Goal: Task Accomplishment & Management: Use online tool/utility

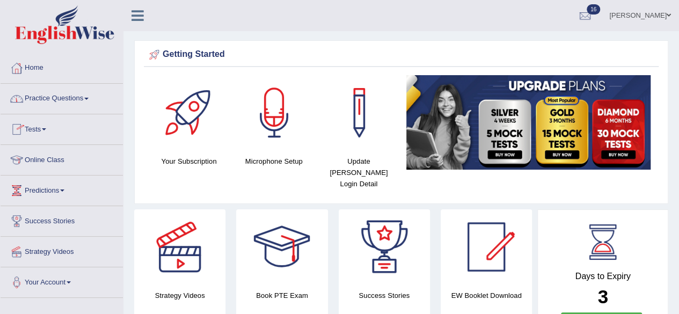
click at [40, 125] on link "Tests" at bounding box center [62, 127] width 122 height 27
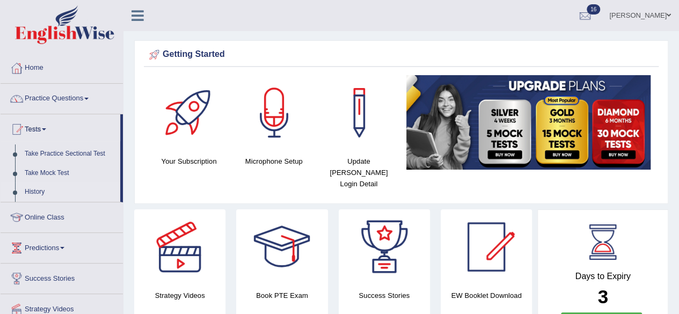
click at [38, 189] on link "History" at bounding box center [70, 191] width 100 height 19
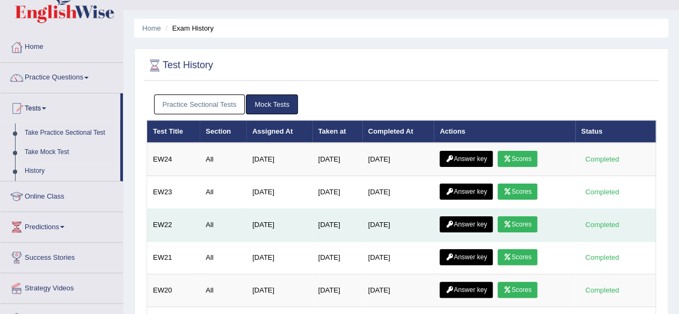
scroll to position [54, 0]
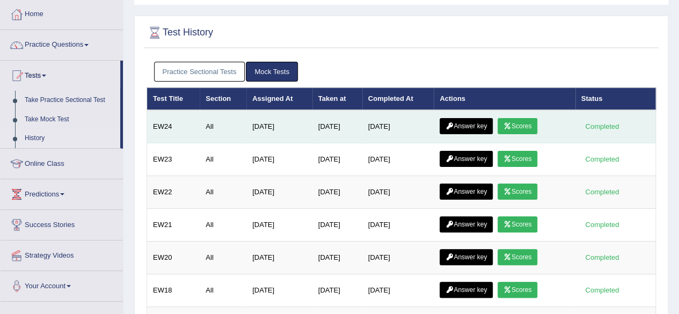
click at [523, 126] on link "Scores" at bounding box center [517, 126] width 40 height 16
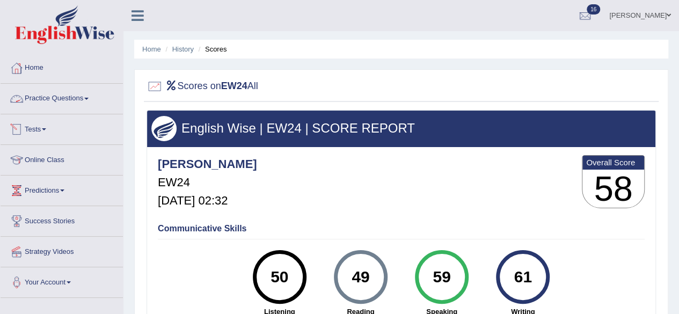
click at [35, 130] on link "Tests" at bounding box center [62, 127] width 122 height 27
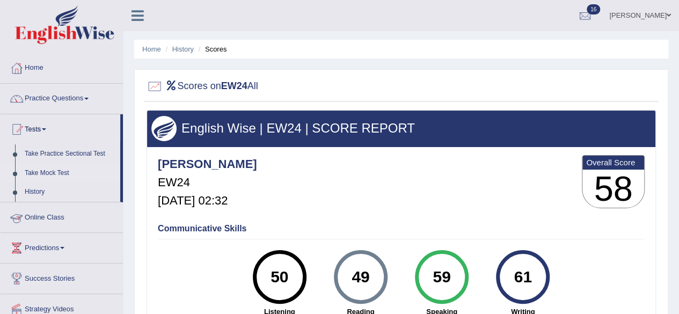
click at [46, 173] on link "Take Mock Test" at bounding box center [70, 173] width 100 height 19
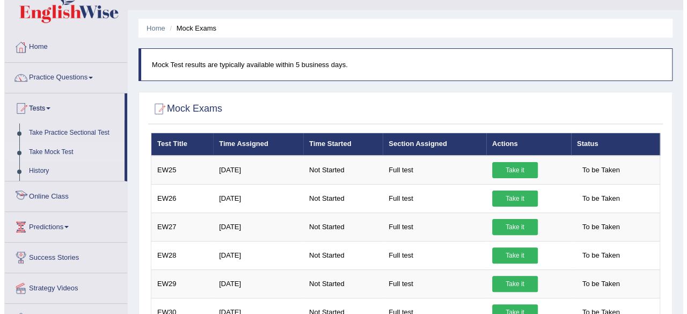
scroll to position [54, 0]
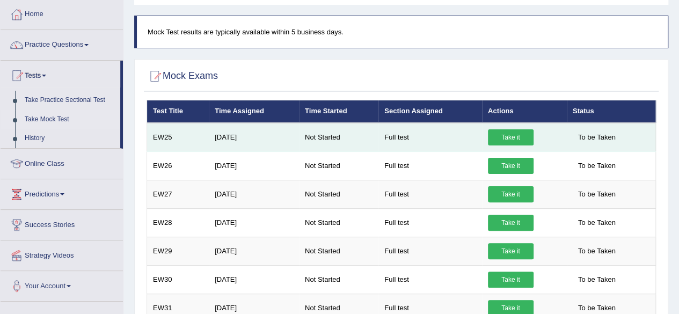
click at [510, 143] on link "Take it" at bounding box center [511, 137] width 46 height 16
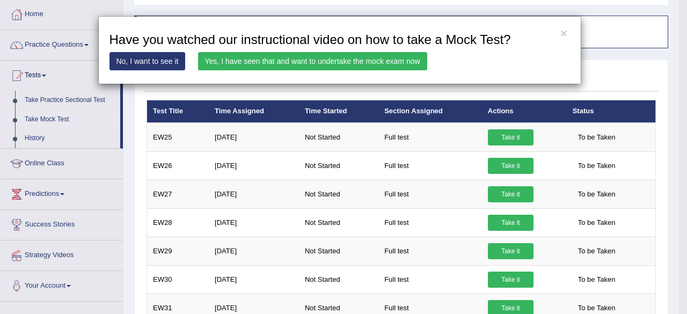
click at [378, 62] on link "Yes, I have seen that and want to undertake the mock exam now" at bounding box center [312, 61] width 229 height 18
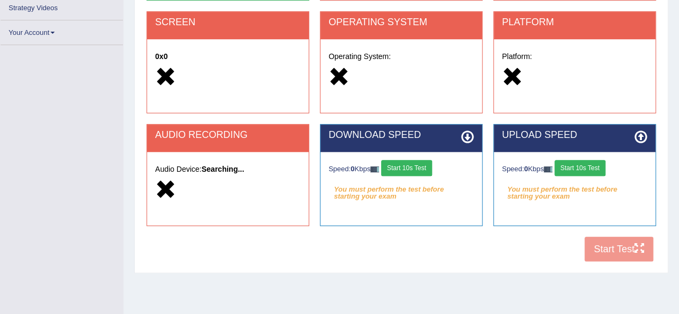
scroll to position [215, 0]
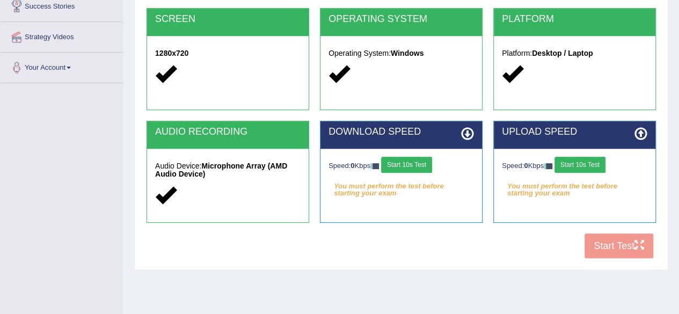
click at [425, 161] on button "Start 10s Test" at bounding box center [406, 165] width 51 height 16
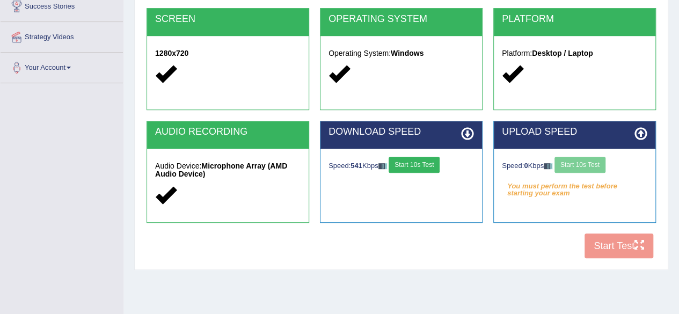
click at [567, 167] on div "Speed: 0 Kbps Start 10s Test" at bounding box center [574, 166] width 145 height 19
click at [428, 164] on button "Start 10s Test" at bounding box center [413, 165] width 51 height 16
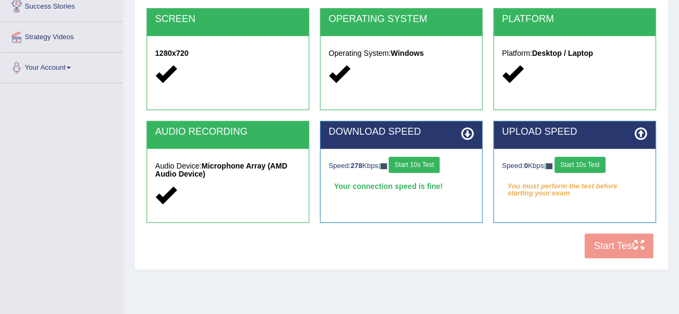
click at [576, 163] on button "Start 10s Test" at bounding box center [579, 165] width 51 height 16
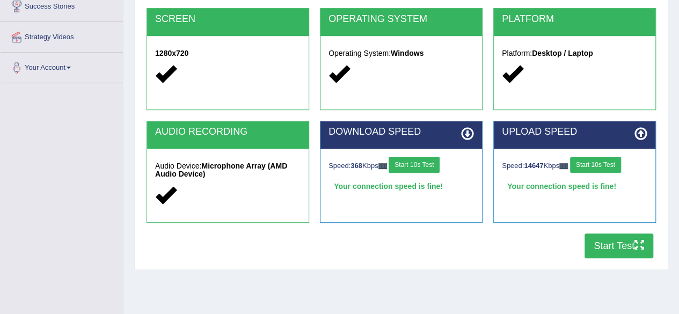
click at [625, 247] on button "Start Test" at bounding box center [618, 245] width 69 height 25
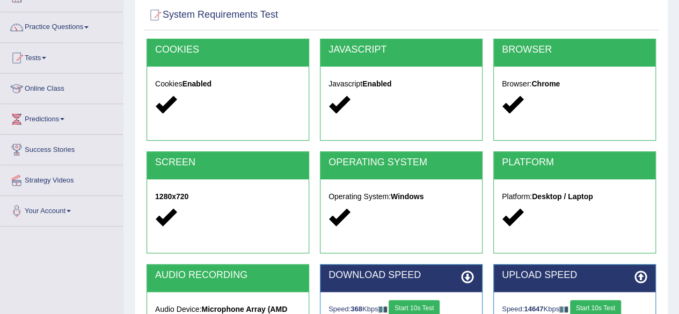
scroll to position [0, 0]
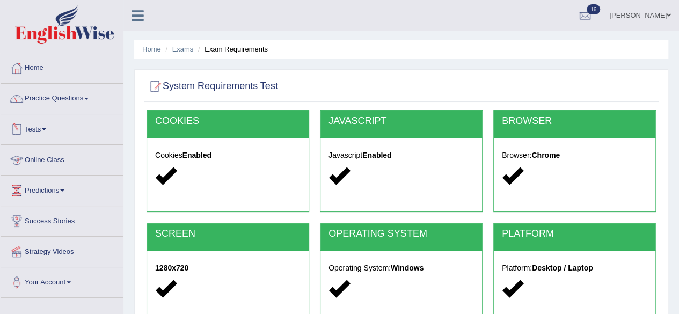
click at [33, 126] on link "Tests" at bounding box center [62, 127] width 122 height 27
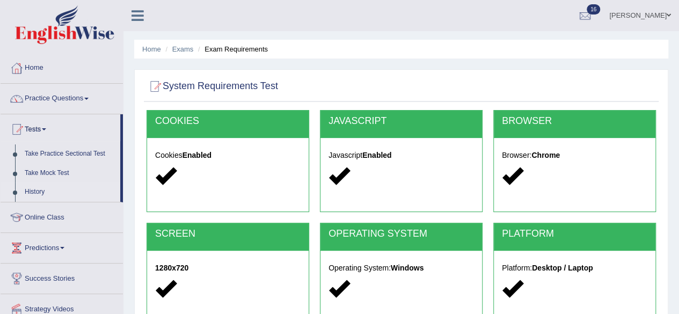
click at [38, 191] on link "History" at bounding box center [70, 191] width 100 height 19
click at [53, 174] on link "Take Mock Test" at bounding box center [70, 173] width 100 height 19
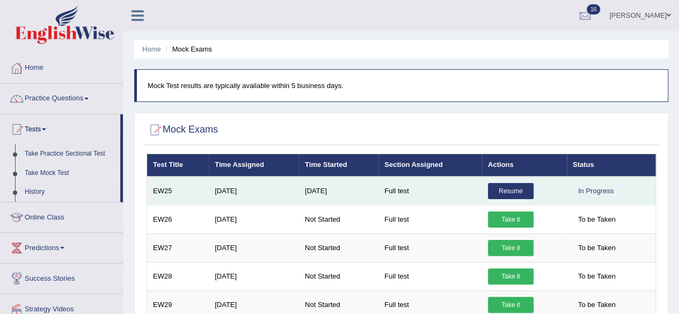
click at [504, 193] on link "Resume" at bounding box center [511, 191] width 46 height 16
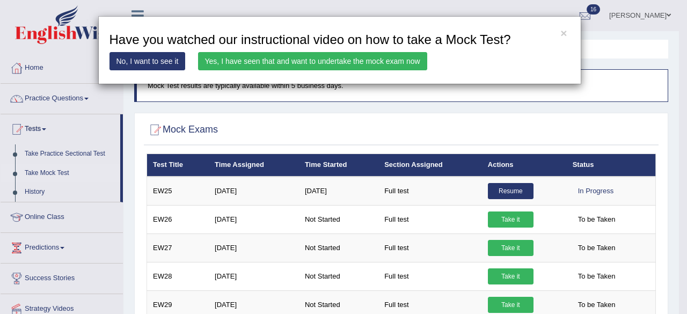
click at [378, 61] on link "Yes, I have seen that and want to undertake the mock exam now" at bounding box center [312, 61] width 229 height 18
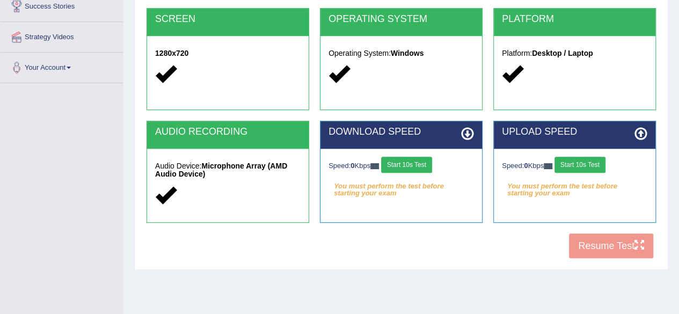
click at [419, 159] on button "Start 10s Test" at bounding box center [406, 165] width 51 height 16
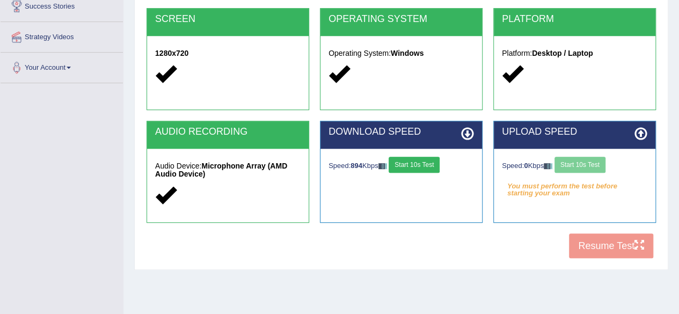
click at [584, 160] on div "Speed: 0 Kbps Start 10s Test" at bounding box center [574, 166] width 145 height 19
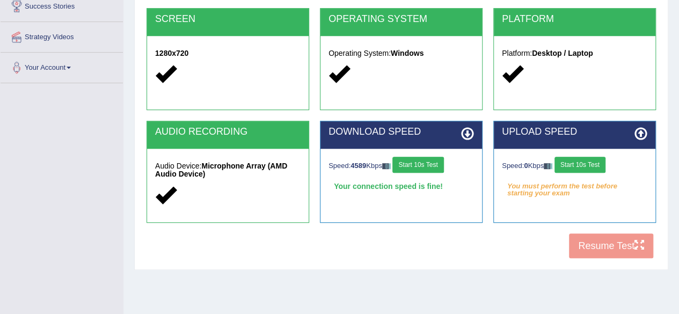
click at [578, 163] on button "Start 10s Test" at bounding box center [579, 165] width 51 height 16
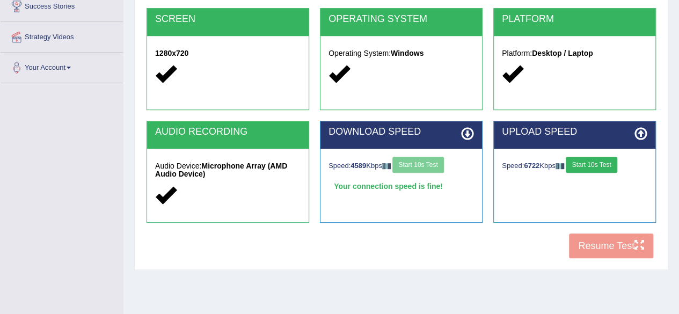
click at [590, 171] on button "Start 10s Test" at bounding box center [590, 165] width 51 height 16
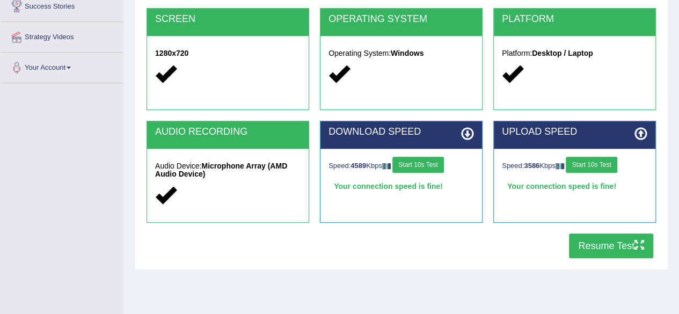
click at [600, 250] on button "Resume Test" at bounding box center [611, 245] width 84 height 25
